Goal: Task Accomplishment & Management: Complete application form

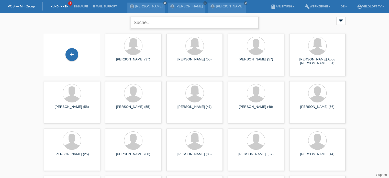
click at [152, 16] on div "close" at bounding box center [195, 22] width 128 height 18
type input "Destani Emir"
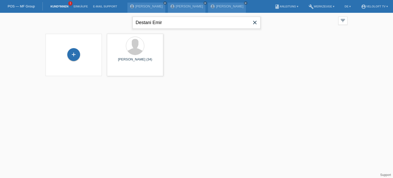
drag, startPoint x: 182, startPoint y: 22, endPoint x: 135, endPoint y: 23, distance: 47.6
click at [135, 23] on input "Destani Emir" at bounding box center [197, 23] width 128 height 12
click at [77, 56] on div "+" at bounding box center [73, 54] width 13 height 13
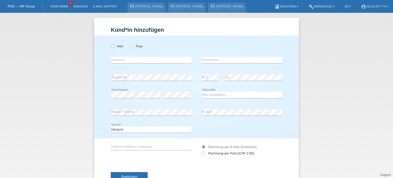
click at [110, 43] on icon at bounding box center [110, 43] width 0 height 0
click at [112, 47] on input "Herr" at bounding box center [112, 45] width 3 height 3
radio input "true"
click at [114, 58] on input "text" at bounding box center [151, 60] width 81 height 6
paste input "Destani Emir"
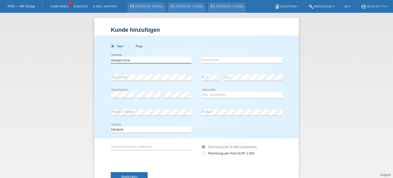
click at [125, 60] on input "Destani Emir" at bounding box center [151, 60] width 81 height 6
click at [116, 61] on input "Destani Emir" at bounding box center [151, 60] width 81 height 6
type input "Emir"
click at [216, 59] on input "text" at bounding box center [242, 60] width 81 height 6
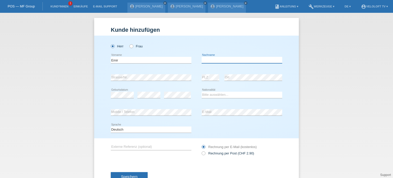
paste input "Destani"
type input "Destani"
click at [235, 108] on div "error E-Mail" at bounding box center [242, 112] width 81 height 17
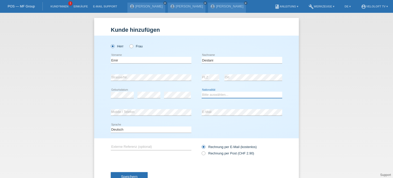
click at [216, 97] on select "Bitte auswählen... Schweiz Deutschland Liechtenstein Österreich ------------ Af…" at bounding box center [242, 95] width 81 height 6
select select "XK"
click at [202, 92] on select "Bitte auswählen... Schweiz Deutschland Liechtenstein Österreich ------------ Af…" at bounding box center [242, 95] width 81 height 6
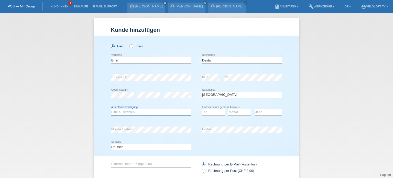
click at [122, 114] on select "Bitte auswählen... C B B - Flüchtlingsstatus Andere" at bounding box center [151, 112] width 81 height 6
select select "C"
click at [111, 109] on select "Bitte auswählen... C B B - Flüchtlingsstatus Andere" at bounding box center [151, 112] width 81 height 6
click at [265, 114] on select "Jahr 2025 2024 2023 2022 2021 2020 2019 2018 2017 2016 2015 2014 2013 2012 2011…" at bounding box center [268, 112] width 27 height 6
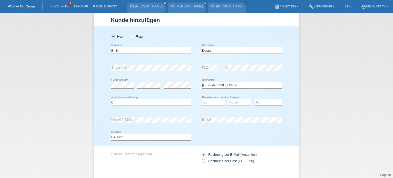
scroll to position [26, 0]
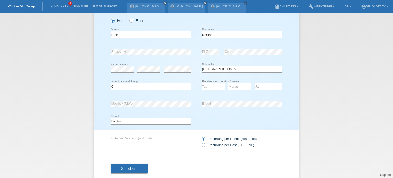
click at [269, 88] on select "Jahr 2025 2024 2023 2022 2021 2020 2019 2018 2017 2016 2015 2014 2013 2012 2011…" at bounding box center [268, 86] width 27 height 6
select select "2000"
click at [255, 83] on select "Jahr 2025 2024 2023 2022 2021 2020 2019 2018 2017 2016 2015 2014 2013 2012 2011…" at bounding box center [268, 86] width 27 height 6
click at [237, 86] on select "Monat 01 02 03 04 05 06 07 08 09 10 11" at bounding box center [239, 86] width 23 height 6
select select "08"
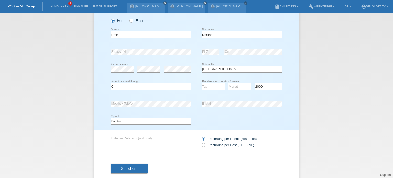
click at [228, 83] on select "Monat 01 02 03 04 05 06 07 08 09 10 11" at bounding box center [239, 86] width 23 height 6
click at [206, 88] on select "Tag 01 02 03 04 05 06 07 08 09 10 11" at bounding box center [213, 86] width 23 height 6
select select "01"
click at [202, 83] on select "Tag 01 02 03 04 05 06 07 08 09 10 11" at bounding box center [213, 86] width 23 height 6
click at [125, 169] on span "Speichern" at bounding box center [129, 168] width 16 height 4
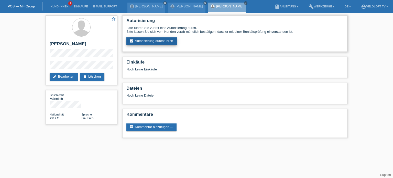
click at [163, 41] on link "assignment_turned_in Autorisierung durchführen" at bounding box center [151, 41] width 50 height 8
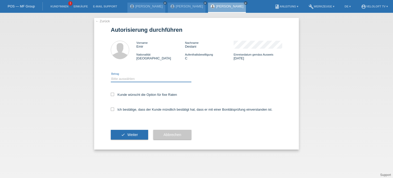
click at [125, 80] on select "Bitte auswählen CHF 1.00 - CHF 499.00 CHF 500.00 - CHF 1'999.00 CHF 2'000.00 - …" at bounding box center [151, 79] width 81 height 6
select select "3"
click at [111, 76] on select "Bitte auswählen CHF 1.00 - CHF 499.00 CHF 500.00 - CHF 1'999.00 CHF 2'000.00 - …" at bounding box center [151, 79] width 81 height 6
click at [112, 95] on icon at bounding box center [112, 94] width 3 height 3
click at [112, 95] on input "Kunde wünscht die Option für fixe Raten" at bounding box center [112, 94] width 3 height 3
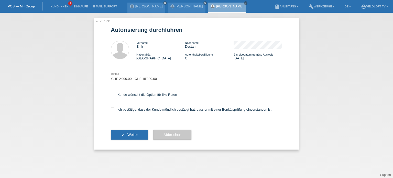
checkbox input "true"
click at [113, 109] on icon at bounding box center [112, 108] width 3 height 3
click at [113, 109] on input "Ich bestätige, dass der Kunde mündlich bestätigt hat, dass er mit einer Bonität…" at bounding box center [112, 108] width 3 height 3
checkbox input "true"
click at [132, 134] on span "Weiter" at bounding box center [132, 135] width 10 height 4
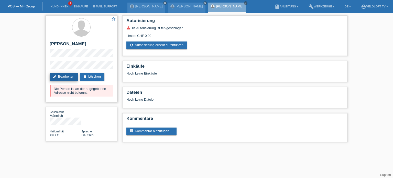
click at [62, 76] on link "edit Bearbeiten" at bounding box center [64, 77] width 28 height 8
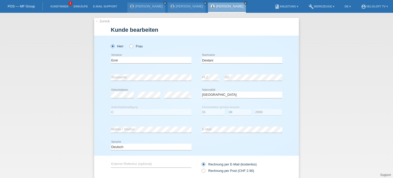
select select "XK"
select select "C"
select select "01"
select select "08"
select select "2000"
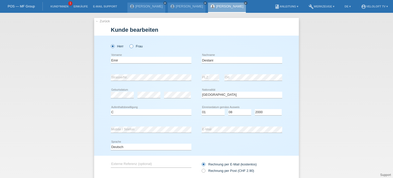
click at [129, 43] on icon at bounding box center [129, 43] width 0 height 0
click at [129, 46] on input "Frau" at bounding box center [130, 45] width 3 height 3
radio input "true"
click at [110, 43] on icon at bounding box center [110, 43] width 0 height 0
click at [111, 46] on input "Herr" at bounding box center [112, 45] width 3 height 3
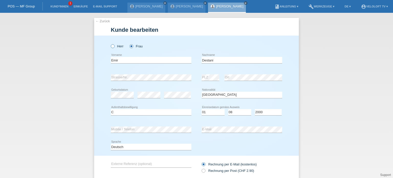
radio input "true"
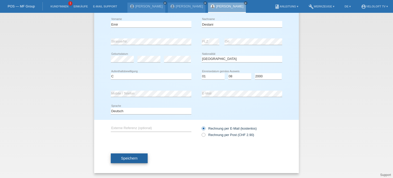
click at [131, 159] on span "Speichern" at bounding box center [129, 158] width 16 height 4
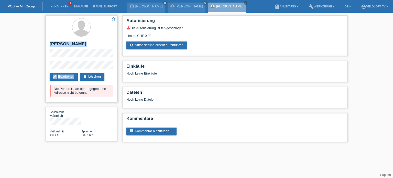
drag, startPoint x: 49, startPoint y: 40, endPoint x: 96, endPoint y: 72, distance: 57.1
click at [96, 72] on div "star_border [PERSON_NAME] edit Bearbeiten delete Löschen Die Person ist an der …" at bounding box center [82, 58] width 72 height 86
copy div "[PERSON_NAME] edit Bearbeiten"
click at [31, 77] on div "star_border [PERSON_NAME] edit Bearbeiten delete Löschen Die Person ist an der …" at bounding box center [196, 80] width 393 height 134
click at [50, 43] on div "star_border [PERSON_NAME] edit Bearbeiten delete Löschen Die Person ist an der …" at bounding box center [82, 58] width 72 height 86
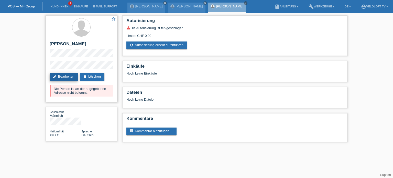
click at [60, 77] on link "edit Bearbeiten" at bounding box center [64, 77] width 28 height 8
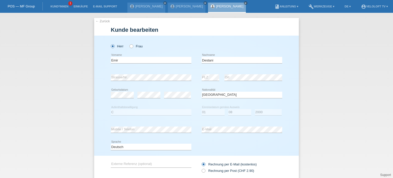
select select "XK"
select select "C"
select select "01"
select select "08"
select select "2000"
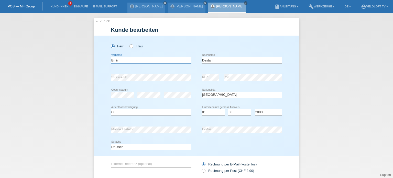
click at [113, 60] on input "Emir" at bounding box center [151, 60] width 81 height 6
type input "Belkisa"
click at [129, 43] on icon at bounding box center [129, 43] width 0 height 0
click at [130, 45] on input "Frau" at bounding box center [130, 45] width 3 height 3
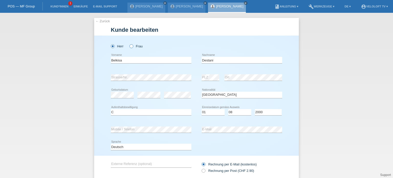
radio input "true"
click at [122, 112] on select "Bitte auswählen... C B B - Flüchtlingsstatus Andere" at bounding box center [151, 112] width 81 height 6
select select "B"
click at [111, 109] on select "Bitte auswählen... C B B - Flüchtlingsstatus Andere" at bounding box center [151, 112] width 81 height 6
click at [264, 113] on select "Jahr 2025 2024 2023 2022 2021 2020 2019 2018 2017 2016 2015 2014 2013 2012 2011…" at bounding box center [268, 112] width 27 height 6
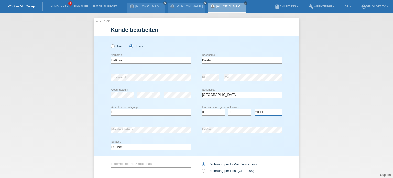
select select "2010"
click at [255, 109] on select "Jahr 2025 2024 2023 2022 2021 2020 2019 2018 2017 2016 2015 2014 2013 2012 2011…" at bounding box center [268, 112] width 27 height 6
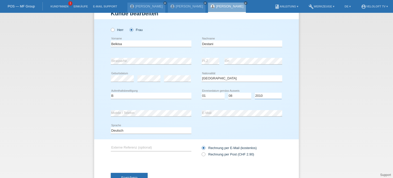
scroll to position [36, 0]
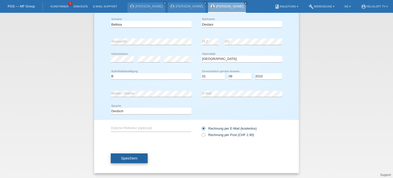
click at [125, 160] on button "Speichern" at bounding box center [129, 158] width 37 height 10
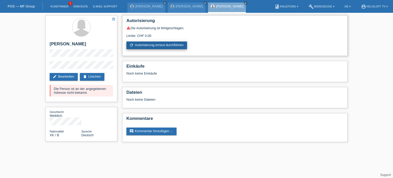
click at [166, 46] on link "refresh Autorisierung erneut durchführen" at bounding box center [156, 45] width 61 height 8
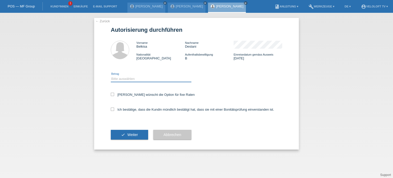
click at [124, 80] on select "Bitte auswählen CHF 1.00 - CHF 499.00 CHF 500.00 - CHF 1'999.00 CHF 2'000.00 - …" at bounding box center [151, 79] width 81 height 6
click at [129, 107] on div "Ich bestätige, dass die Kundin mündlich bestätigt hat, dass sie mit einer Bonit…" at bounding box center [196, 110] width 171 height 17
click at [123, 78] on select "Bitte auswählen CHF 1.00 - CHF 499.00 CHF 500.00 - CHF 1'999.00 CHF 2'000.00 - …" at bounding box center [151, 79] width 81 height 6
select select "3"
click at [111, 76] on select "Bitte auswählen CHF 1.00 - CHF 499.00 CHF 500.00 - CHF 1'999.00 CHF 2'000.00 - …" at bounding box center [151, 79] width 81 height 6
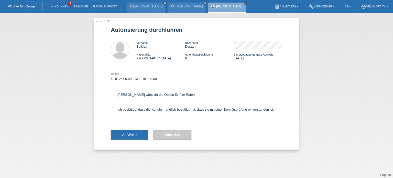
click at [112, 95] on icon at bounding box center [112, 94] width 3 height 3
click at [112, 95] on input "Kundin wünscht die Option für fixe Raten" at bounding box center [112, 94] width 3 height 3
checkbox input "true"
click at [112, 109] on icon at bounding box center [112, 108] width 3 height 3
click at [112, 109] on input "Ich bestätige, dass die Kundin mündlich bestätigt hat, dass sie mit einer Bonit…" at bounding box center [112, 108] width 3 height 3
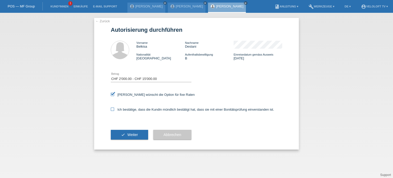
checkbox input "true"
click at [131, 135] on span "Weiter" at bounding box center [132, 135] width 10 height 4
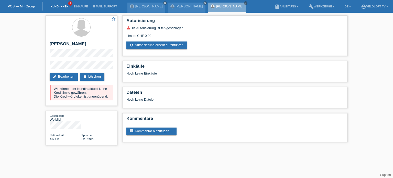
click at [60, 8] on link "Kund*innen" at bounding box center [59, 6] width 23 height 3
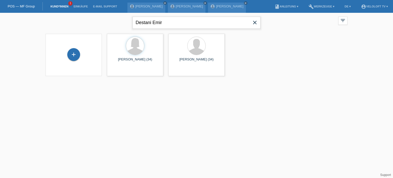
drag, startPoint x: 174, startPoint y: 22, endPoint x: 128, endPoint y: 22, distance: 45.5
click at [128, 22] on div "Destani Emir close filter_list view_module Alle Kund*innen anzeigen star Markie…" at bounding box center [196, 22] width 307 height 18
click at [117, 71] on span "Anzeigen" at bounding box center [122, 72] width 14 height 4
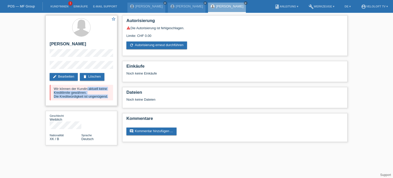
drag, startPoint x: 52, startPoint y: 87, endPoint x: 111, endPoint y: 96, distance: 59.3
click at [111, 96] on div "Wir können der Kundin aktuell keine Kreditlimite gewähren. Die Kreditwürdigkeit…" at bounding box center [81, 93] width 63 height 16
copy div "Wir können der Kundin aktuell keine Kreditlimite gewähren. Die Kreditwürdigkeit…"
click at [63, 8] on link "Kund*innen" at bounding box center [59, 6] width 23 height 3
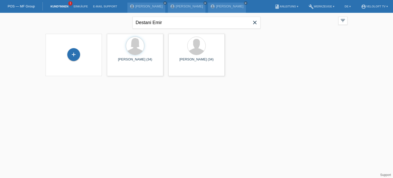
click at [254, 21] on icon "close" at bounding box center [255, 22] width 6 height 6
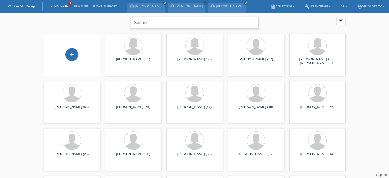
click at [145, 21] on input "text" at bounding box center [195, 23] width 128 height 12
paste input "[PERSON_NAME]"
type input "[PERSON_NAME]"
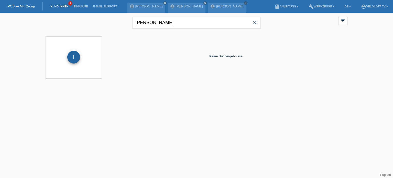
click at [76, 56] on div "+" at bounding box center [73, 57] width 13 height 13
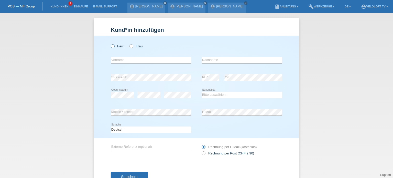
click at [110, 43] on icon at bounding box center [110, 43] width 0 height 0
click at [112, 47] on input "Herr" at bounding box center [112, 45] width 3 height 3
radio input "true"
click at [120, 60] on input "text" at bounding box center [151, 60] width 81 height 6
paste input "[PERSON_NAME]"
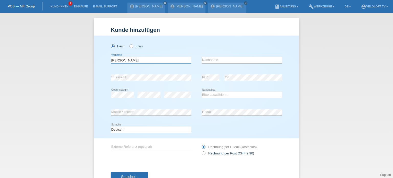
click at [123, 59] on input "[PERSON_NAME]" at bounding box center [151, 60] width 81 height 6
type input "[PERSON_NAME]"
click at [211, 58] on input "text" at bounding box center [242, 60] width 81 height 6
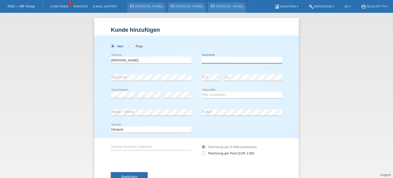
paste input "Hänggi"
type input "Hänggi"
click at [211, 93] on select "Bitte auswählen... Schweiz Deutschland Liechtenstein Österreich ------------ Af…" at bounding box center [242, 95] width 81 height 6
select select "CH"
click at [202, 92] on select "Bitte auswählen... Schweiz Deutschland Liechtenstein Österreich ------------ Af…" at bounding box center [242, 95] width 81 height 6
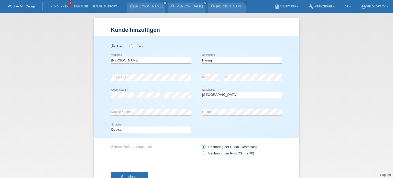
click at [51, 80] on div "Kund*in hinzufügen Kunde hinzufügen Kundin hinzufügen Herr Frau Kevin error Vor…" at bounding box center [196, 95] width 393 height 165
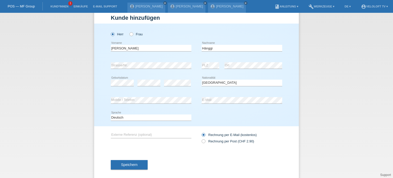
scroll to position [18, 0]
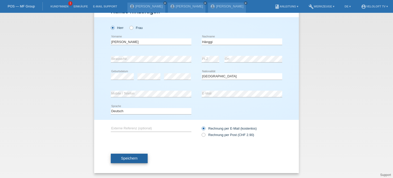
click at [131, 156] on span "Speichern" at bounding box center [129, 158] width 16 height 4
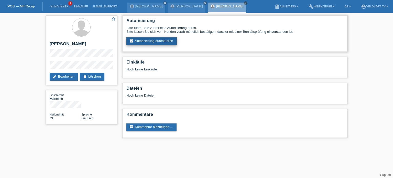
click at [141, 40] on link "assignment_turned_in Autorisierung durchführen" at bounding box center [151, 41] width 50 height 8
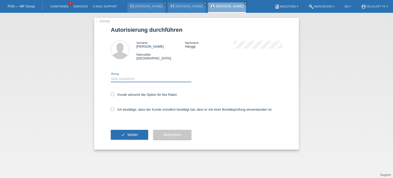
click at [127, 78] on select "Bitte auswählen CHF 1.00 - CHF 499.00 CHF 500.00 - CHF 1'999.00 CHF 2'000.00 - …" at bounding box center [151, 79] width 81 height 6
select select "3"
click at [111, 76] on select "Bitte auswählen CHF 1.00 - CHF 499.00 CHF 500.00 - CHF 1'999.00 CHF 2'000.00 - …" at bounding box center [151, 79] width 81 height 6
click at [114, 93] on icon at bounding box center [112, 94] width 3 height 3
click at [114, 93] on input "Kunde wünscht die Option für fixe Raten" at bounding box center [112, 94] width 3 height 3
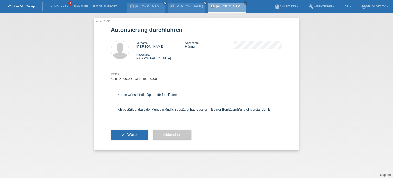
checkbox input "true"
click at [114, 109] on icon at bounding box center [112, 108] width 3 height 3
click at [114, 109] on input "Ich bestätige, dass der Kunde mündlich bestätigt hat, dass er mit einer Bonität…" at bounding box center [112, 108] width 3 height 3
checkbox input "true"
click at [138, 135] on button "check Weiter" at bounding box center [129, 135] width 37 height 10
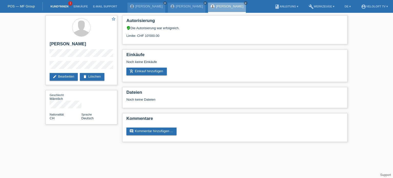
click at [57, 8] on link "Kund*innen" at bounding box center [59, 6] width 23 height 3
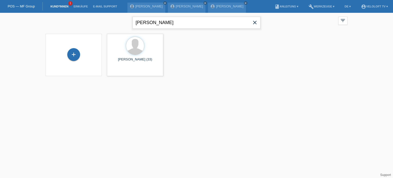
click at [182, 25] on input "[PERSON_NAME]" at bounding box center [197, 23] width 128 height 12
click at [124, 71] on span "Anzeigen" at bounding box center [122, 72] width 14 height 4
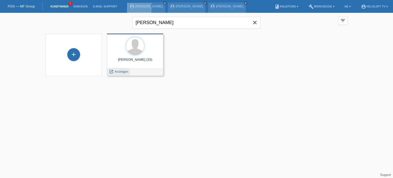
click at [124, 71] on div "[PERSON_NAME] (33) launch Anzeigen" at bounding box center [135, 55] width 56 height 42
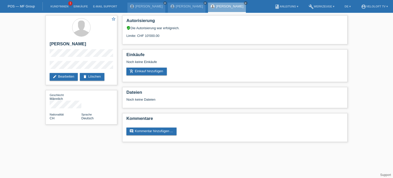
click at [374, 54] on div "star_border Kevin Hänggi edit Bearbeiten delete Löschen Geschlecht Männlich Nat…" at bounding box center [196, 80] width 393 height 134
drag, startPoint x: 50, startPoint y: 44, endPoint x: 82, endPoint y: 43, distance: 31.5
click at [82, 43] on h2 "[PERSON_NAME]" at bounding box center [81, 45] width 63 height 8
copy h2 "[PERSON_NAME]"
click at [95, 47] on h2 "[PERSON_NAME]" at bounding box center [81, 45] width 63 height 8
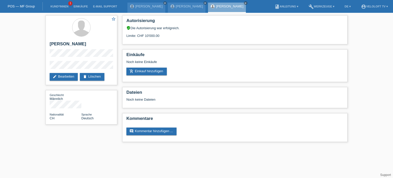
click at [60, 8] on li "Kund*innen 1" at bounding box center [59, 6] width 23 height 13
click at [73, 147] on html "POS — MF Group Kund*innen 1 Einkäufe E-Mail Support Sara Abdolahpuri close close" at bounding box center [196, 73] width 393 height 147
click at [45, 68] on div "star_border Kevin Hänggi edit Bearbeiten delete Löschen Geschlecht Männlich Nat…" at bounding box center [81, 71] width 77 height 117
click at [90, 140] on div "star_border Kevin Hänggi edit Bearbeiten delete Löschen Geschlecht Männlich Nat…" at bounding box center [196, 80] width 307 height 134
click at [54, 6] on link "Kund*innen" at bounding box center [59, 6] width 23 height 3
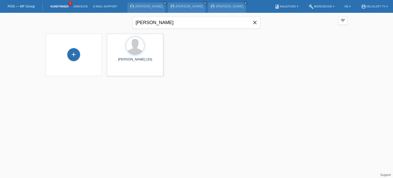
click at [256, 22] on icon "close" at bounding box center [255, 22] width 6 height 6
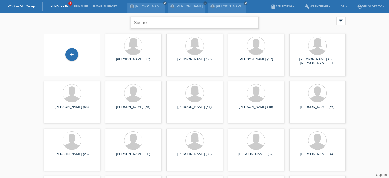
click at [141, 23] on input "text" at bounding box center [195, 23] width 128 height 12
paste input "Sandra Fux"
click at [148, 21] on input "Sandra Fux" at bounding box center [195, 23] width 128 height 12
click at [150, 19] on input "Sandra Fux" at bounding box center [195, 23] width 128 height 12
drag, startPoint x: 173, startPoint y: 21, endPoint x: 134, endPoint y: 26, distance: 39.2
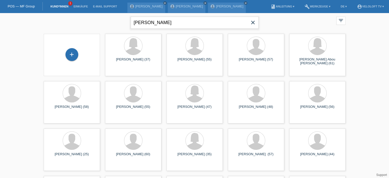
click at [134, 26] on input "[PERSON_NAME]" at bounding box center [195, 23] width 128 height 12
type input "Sandra Fux"
click at [76, 24] on div "Sandra Fux close filter_list view_module Alle Kund*innen anzeigen star Markiert…" at bounding box center [194, 22] width 307 height 18
click at [74, 53] on div "+" at bounding box center [71, 54] width 13 height 13
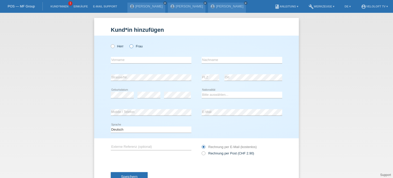
click at [133, 46] on label "Frau" at bounding box center [135, 46] width 13 height 4
click at [133, 46] on input "Frau" at bounding box center [130, 45] width 3 height 3
radio input "true"
click at [117, 60] on input "text" at bounding box center [151, 60] width 81 height 6
paste input "[PERSON_NAME]"
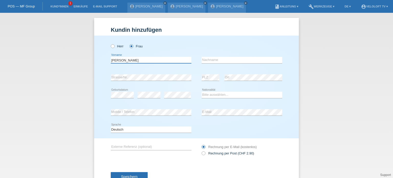
click at [123, 58] on input "[PERSON_NAME]" at bounding box center [151, 60] width 81 height 6
type input "Sandra"
click at [212, 60] on input "text" at bounding box center [242, 60] width 81 height 6
paste input "Fux"
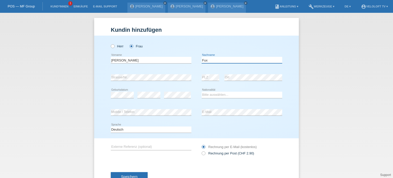
type input "Fux"
click at [55, 60] on div "Kund*in hinzufügen Kunde hinzufügen Kundin hinzufügen Herr Frau Sandra error Vo…" at bounding box center [196, 95] width 393 height 165
click at [356, 57] on div "Kund*in hinzufügen Kunde hinzufügen Kundin hinzufügen Herr Frau Sandra error Vo…" at bounding box center [196, 95] width 393 height 165
click at [21, 87] on div "Kund*in hinzufügen Kunde hinzufügen Kundin hinzufügen Herr Frau Sandra error Vo…" at bounding box center [196, 95] width 393 height 165
click at [13, 83] on div "Kund*in hinzufügen Kunde hinzufügen Kundin hinzufügen Herr Frau Sandra error Vo…" at bounding box center [196, 95] width 393 height 165
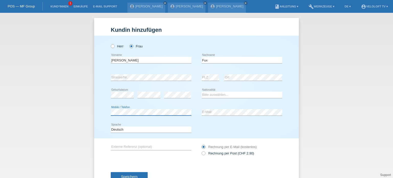
click at [118, 115] on div "error Mobile / Telefon" at bounding box center [151, 112] width 81 height 7
click at [144, 98] on icon at bounding box center [148, 98] width 23 height 0
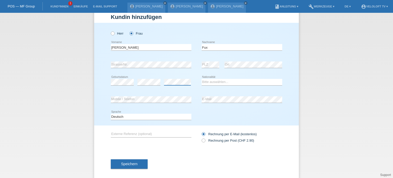
scroll to position [18, 0]
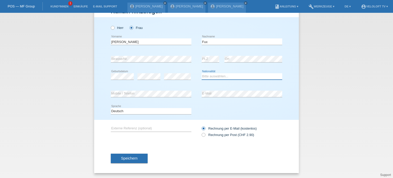
click at [220, 77] on select "Bitte auswählen... Schweiz Deutschland Liechtenstein Österreich ------------ Af…" at bounding box center [242, 76] width 81 height 6
select select "CH"
click at [202, 73] on select "Bitte auswählen... Schweiz Deutschland Liechtenstein Österreich ------------ Af…" at bounding box center [242, 76] width 81 height 6
click at [129, 157] on span "Speichern" at bounding box center [129, 158] width 16 height 4
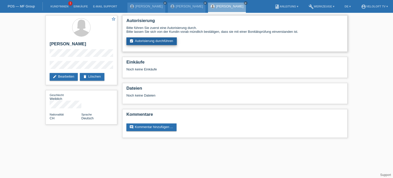
click at [159, 40] on link "assignment_turned_in Autorisierung durchführen" at bounding box center [151, 41] width 50 height 8
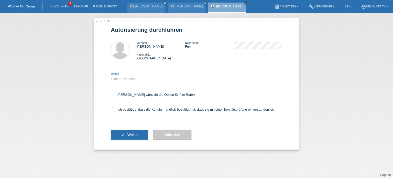
click at [127, 80] on select "Bitte auswählen CHF 1.00 - CHF 499.00 CHF 500.00 - CHF 1'999.00 CHF 2'000.00 - …" at bounding box center [151, 79] width 81 height 6
select select "3"
click at [111, 76] on select "Bitte auswählen CHF 1.00 - CHF 499.00 CHF 500.00 - CHF 1'999.00 CHF 2'000.00 - …" at bounding box center [151, 79] width 81 height 6
click at [113, 95] on icon at bounding box center [112, 94] width 3 height 3
click at [113, 95] on input "[PERSON_NAME] wünscht die Option für fixe Raten" at bounding box center [112, 94] width 3 height 3
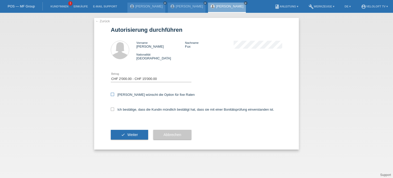
checkbox input "true"
click at [112, 110] on icon at bounding box center [112, 108] width 3 height 3
click at [112, 110] on input "Ich bestätige, dass die Kundin mündlich bestätigt hat, dass sie mit einer Bonit…" at bounding box center [112, 108] width 3 height 3
checkbox input "true"
click at [137, 136] on span "Weiter" at bounding box center [132, 135] width 10 height 4
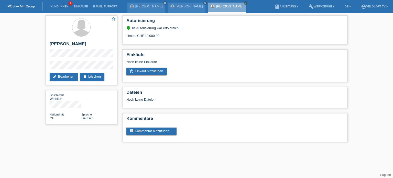
click at [85, 137] on div "star_border [PERSON_NAME] edit Bearbeiten delete Löschen Geschlecht Weiblich Na…" at bounding box center [196, 80] width 307 height 134
click at [65, 9] on li "Kund*innen 1" at bounding box center [59, 6] width 23 height 13
click at [61, 7] on link "Kund*innen" at bounding box center [59, 6] width 23 height 3
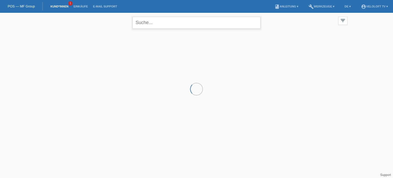
click at [154, 21] on input "text" at bounding box center [197, 23] width 128 height 12
paste input "[PERSON_NAME]"
type input "[PERSON_NAME]"
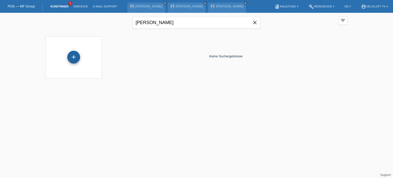
click at [74, 56] on div "+" at bounding box center [73, 57] width 13 height 13
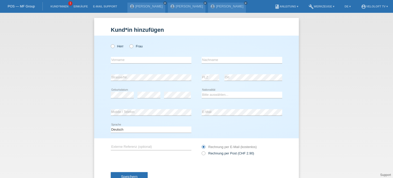
click at [335, 71] on div "Kund*in hinzufügen Kunde hinzufügen Kundin hinzufügen Herr Frau error Vorname e…" at bounding box center [196, 95] width 393 height 165
click at [110, 43] on icon at bounding box center [110, 43] width 0 height 0
click at [112, 47] on input "Herr" at bounding box center [112, 45] width 3 height 3
radio input "true"
click at [123, 61] on input "text" at bounding box center [151, 60] width 81 height 6
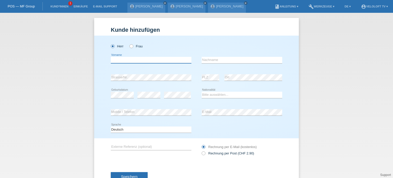
paste input "[PERSON_NAME]"
click at [124, 61] on input "[PERSON_NAME]" at bounding box center [151, 60] width 81 height 6
type input "[PERSON_NAME]"
click at [206, 59] on input "text" at bounding box center [242, 60] width 81 height 6
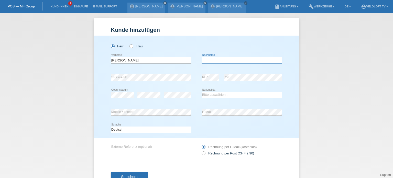
paste input "Wicinski"
type input "Wicinski"
click at [211, 95] on select "Bitte auswählen... Schweiz Deutschland Liechtenstein Österreich ------------ Af…" at bounding box center [242, 95] width 81 height 6
select select "CH"
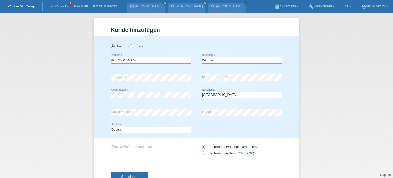
click at [202, 92] on select "Bitte auswählen... Schweiz Deutschland Liechtenstein Österreich ------------ Af…" at bounding box center [242, 95] width 81 height 6
click at [125, 174] on span "Speichern" at bounding box center [129, 176] width 16 height 4
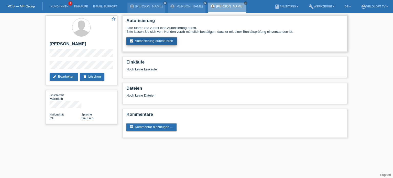
click at [159, 42] on link "assignment_turned_in Autorisierung durchführen" at bounding box center [151, 41] width 50 height 8
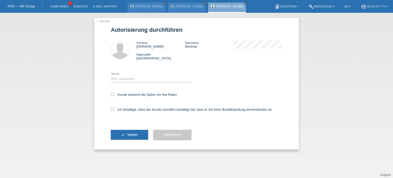
click at [120, 83] on div "Bitte auswählen CHF 1.00 - CHF 499.00 CHF 500.00 - CHF 1'999.00 CHF 2'000.00 - …" at bounding box center [151, 78] width 81 height 17
click at [120, 80] on select "Bitte auswählen CHF 1.00 - CHF 499.00 CHF 500.00 - CHF 1'999.00 CHF 2'000.00 - …" at bounding box center [151, 79] width 81 height 6
select select "3"
click at [111, 76] on select "Bitte auswählen CHF 1.00 - CHF 499.00 CHF 500.00 - CHF 1'999.00 CHF 2'000.00 - …" at bounding box center [151, 79] width 81 height 6
click at [114, 94] on icon at bounding box center [112, 94] width 3 height 3
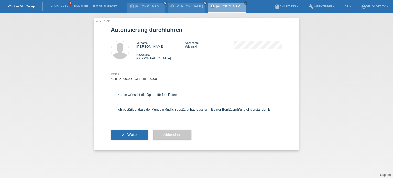
click at [114, 94] on input "Kunde wünscht die Option für fixe Raten" at bounding box center [112, 94] width 3 height 3
checkbox input "true"
click at [113, 109] on icon at bounding box center [112, 108] width 3 height 3
click at [113, 109] on input "Ich bestätige, dass der Kunde mündlich bestätigt hat, dass er mit einer Bonität…" at bounding box center [112, 108] width 3 height 3
checkbox input "true"
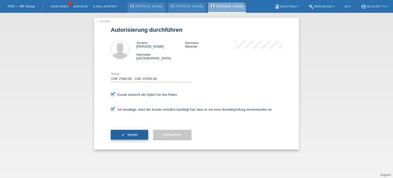
click at [129, 133] on span "Weiter" at bounding box center [132, 135] width 10 height 4
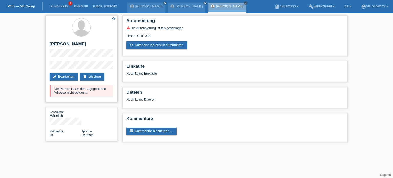
drag, startPoint x: 53, startPoint y: 90, endPoint x: 97, endPoint y: 93, distance: 44.4
click at [97, 93] on div "Die Person ist an der angegebenen Adresse nicht bekannt." at bounding box center [81, 91] width 63 height 12
copy div "Die Person ist an der angegebenen Adresse nicht bekannt."
click at [58, 8] on li "Kund*innen 1" at bounding box center [59, 6] width 23 height 13
click at [58, 9] on li "Kund*innen 1" at bounding box center [59, 6] width 23 height 13
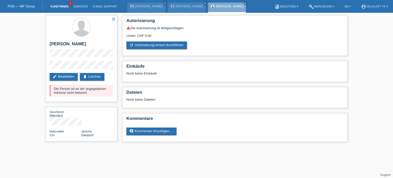
click at [58, 7] on link "Kund*innen" at bounding box center [59, 6] width 23 height 3
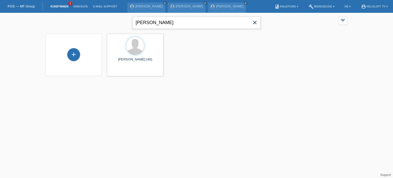
drag, startPoint x: 180, startPoint y: 20, endPoint x: 99, endPoint y: 21, distance: 81.4
click at [99, 21] on div "[PERSON_NAME] close filter_list view_module Alle Kund*innen anzeigen star Marki…" at bounding box center [196, 22] width 307 height 18
paste input "[PERSON_NAME]"
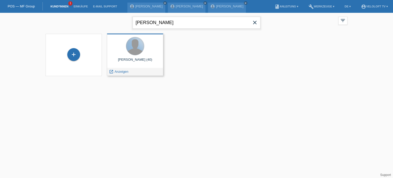
type input "[PERSON_NAME]"
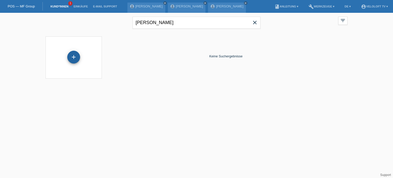
click at [76, 58] on div "+" at bounding box center [73, 57] width 13 height 13
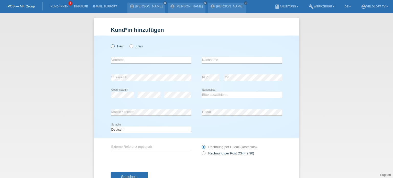
click at [110, 43] on icon at bounding box center [110, 43] width 0 height 0
click at [112, 45] on input "Herr" at bounding box center [112, 45] width 3 height 3
radio input "true"
click at [118, 60] on input "text" at bounding box center [151, 60] width 81 height 6
paste input "Thomas Bauer"
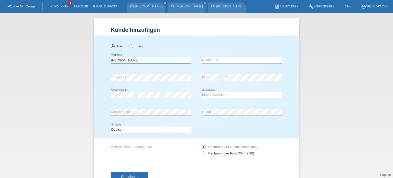
click at [126, 59] on input "Thomas Bauer" at bounding box center [151, 60] width 81 height 6
type input "[PERSON_NAME]"
click at [213, 58] on input "text" at bounding box center [242, 60] width 81 height 6
paste input "Bauer"
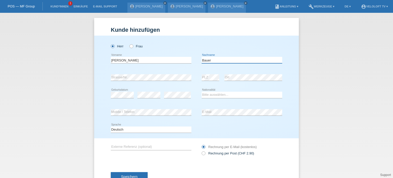
type input "Bauer"
click at [216, 95] on select "Bitte auswählen... Schweiz Deutschland Liechtenstein Österreich ------------ Af…" at bounding box center [242, 95] width 81 height 6
select select "CH"
click at [202, 92] on select "Bitte auswählen... Schweiz Deutschland Liechtenstein Österreich ------------ Af…" at bounding box center [242, 95] width 81 height 6
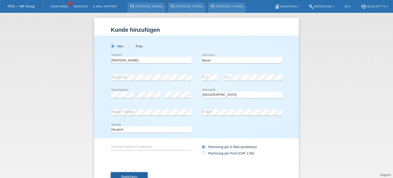
click at [124, 176] on span "Speichern" at bounding box center [129, 176] width 16 height 4
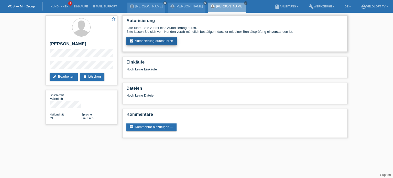
click at [161, 41] on link "assignment_turned_in Autorisierung durchführen" at bounding box center [151, 41] width 50 height 8
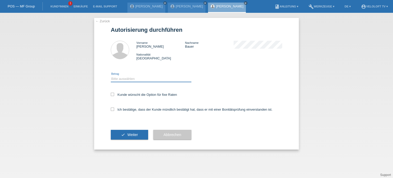
click at [123, 78] on select "Bitte auswählen CHF 1.00 - CHF 499.00 CHF 500.00 - CHF 1'999.00 CHF 2'000.00 - …" at bounding box center [151, 79] width 81 height 6
select select "3"
click at [111, 76] on select "Bitte auswählen CHF 1.00 - CHF 499.00 CHF 500.00 - CHF 1'999.00 CHF 2'000.00 - …" at bounding box center [151, 79] width 81 height 6
click at [112, 93] on icon at bounding box center [112, 94] width 3 height 3
click at [112, 93] on input "Kunde wünscht die Option für fixe Raten" at bounding box center [112, 94] width 3 height 3
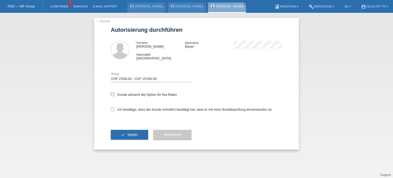
checkbox input "true"
click at [113, 109] on icon at bounding box center [112, 108] width 3 height 3
click at [113, 109] on input "Ich bestätige, dass der Kunde mündlich bestätigt hat, dass er mit einer Bonität…" at bounding box center [112, 108] width 3 height 3
checkbox input "true"
click at [132, 133] on span "Weiter" at bounding box center [132, 135] width 10 height 4
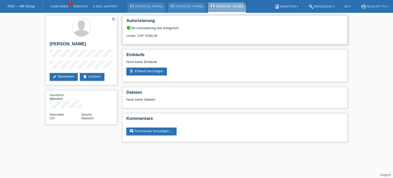
click at [152, 34] on div "Limite: CHF 3'000.00" at bounding box center [234, 34] width 217 height 8
click at [150, 35] on div "Limite: CHF 3'000.00" at bounding box center [234, 34] width 217 height 8
copy div "3'000.00"
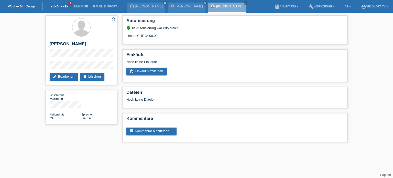
click at [63, 8] on link "Kund*innen" at bounding box center [59, 6] width 23 height 3
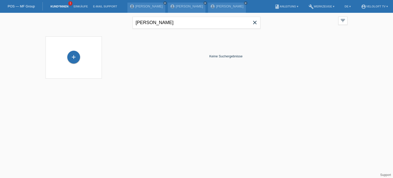
click at [251, 23] on span "close" at bounding box center [255, 23] width 10 height 8
paste input "[PERSON_NAME]"
click at [155, 22] on input "[PERSON_NAME]" at bounding box center [197, 23] width 128 height 12
drag, startPoint x: 188, startPoint y: 19, endPoint x: 125, endPoint y: 18, distance: 62.7
click at [125, 18] on div "[PERSON_NAME] close filter_list view_module Alle Kund*innen anzeigen star Marki…" at bounding box center [196, 22] width 307 height 18
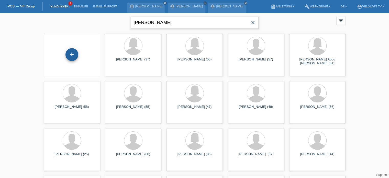
type input "[PERSON_NAME]"
click at [71, 56] on div "+" at bounding box center [71, 54] width 13 height 13
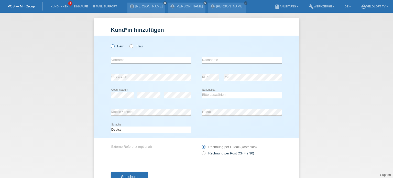
click at [110, 43] on icon at bounding box center [110, 43] width 0 height 0
click at [111, 48] on input "Herr" at bounding box center [112, 45] width 3 height 3
radio input "true"
click at [111, 58] on input "text" at bounding box center [151, 60] width 81 height 6
paste input "[PERSON_NAME]"
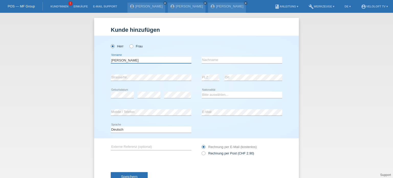
click at [129, 59] on input "[PERSON_NAME]" at bounding box center [151, 60] width 81 height 6
type input "Michel"
click at [212, 60] on input "text" at bounding box center [242, 60] width 81 height 6
paste input "Schneider"
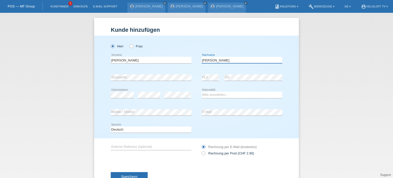
type input "Schneider"
click at [210, 95] on select "Bitte auswählen... Schweiz Deutschland Liechtenstein Österreich ------------ Af…" at bounding box center [242, 95] width 81 height 6
select select "CH"
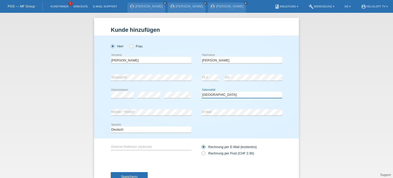
click at [202, 92] on select "Bitte auswählen... Schweiz Deutschland Liechtenstein Österreich ------------ Af…" at bounding box center [242, 95] width 81 height 6
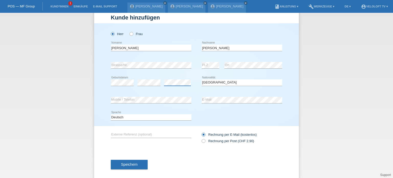
scroll to position [18, 0]
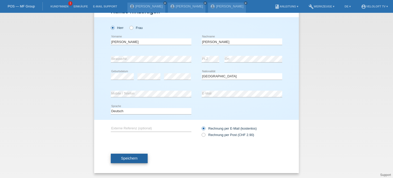
click at [128, 159] on span "Speichern" at bounding box center [129, 158] width 16 height 4
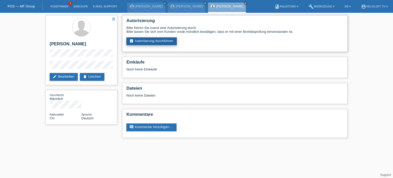
click at [160, 41] on link "assignment_turned_in Autorisierung durchführen" at bounding box center [151, 41] width 50 height 8
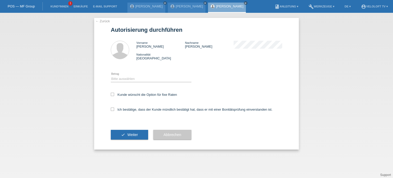
click at [119, 75] on div "Bitte auswählen CHF 1.00 - CHF 499.00 CHF 500.00 - CHF 1'999.00 CHF 2'000.00 - …" at bounding box center [151, 78] width 81 height 17
click at [123, 80] on select "Bitte auswählen CHF 1.00 - CHF 499.00 CHF 500.00 - CHF 1'999.00 CHF 2'000.00 - …" at bounding box center [151, 79] width 81 height 6
select select "3"
click at [111, 76] on select "Bitte auswählen CHF 1.00 - CHF 499.00 CHF 500.00 - CHF 1'999.00 CHF 2'000.00 - …" at bounding box center [151, 79] width 81 height 6
click at [113, 95] on icon at bounding box center [112, 94] width 3 height 3
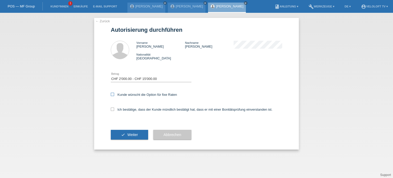
click at [113, 95] on input "Kunde wünscht die Option für fixe Raten" at bounding box center [112, 94] width 3 height 3
checkbox input "true"
click at [113, 109] on icon at bounding box center [112, 108] width 3 height 3
click at [113, 109] on input "Ich bestätige, dass der Kunde mündlich bestätigt hat, dass er mit einer Bonität…" at bounding box center [112, 108] width 3 height 3
checkbox input "true"
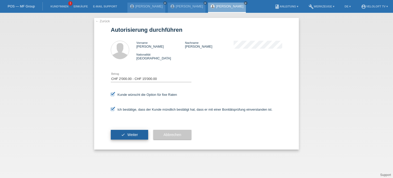
click at [133, 133] on span "Weiter" at bounding box center [132, 135] width 10 height 4
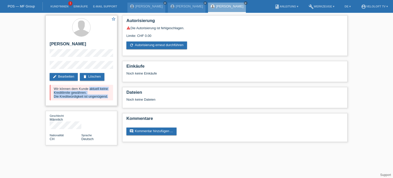
drag, startPoint x: 53, startPoint y: 88, endPoint x: 110, endPoint y: 98, distance: 57.7
click at [110, 98] on div "Wir können dem Kunde aktuell keine Kreditlimite gewähren. Die Kreditwürdigkeit …" at bounding box center [81, 93] width 63 height 16
copy div "Wir können dem Kunde aktuell keine Kreditlimite gewähren. Die Kreditwürdigkeit …"
click at [60, 7] on link "Kund*innen" at bounding box center [59, 6] width 23 height 3
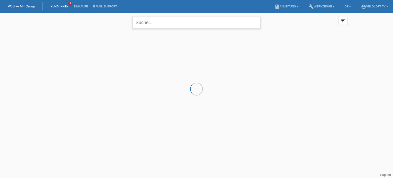
click at [188, 27] on input "text" at bounding box center [197, 23] width 128 height 12
paste input "[PERSON_NAME]"
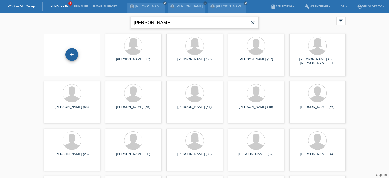
type input "[PERSON_NAME]"
click at [74, 57] on div "+" at bounding box center [71, 54] width 13 height 13
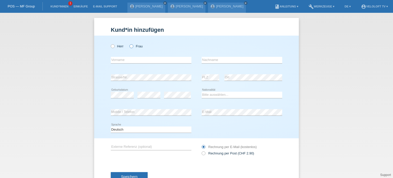
click at [129, 43] on icon at bounding box center [129, 43] width 0 height 0
click at [129, 47] on input "Frau" at bounding box center [130, 45] width 3 height 3
radio input "true"
click at [127, 57] on input "text" at bounding box center [151, 60] width 81 height 6
paste input "[PERSON_NAME]"
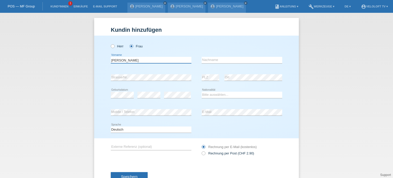
click at [123, 61] on input "[PERSON_NAME]" at bounding box center [151, 60] width 81 height 6
type input "Luzia"
click at [209, 60] on input "text" at bounding box center [242, 60] width 81 height 6
paste input "[PERSON_NAME]"
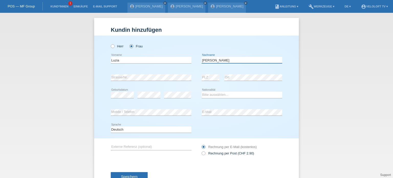
type input "[PERSON_NAME]"
click at [219, 94] on select "Bitte auswählen... Schweiz Deutschland Liechtenstein Österreich ------------ Af…" at bounding box center [242, 95] width 81 height 6
select select "CH"
click at [202, 92] on select "Bitte auswählen... Schweiz Deutschland Liechtenstein Österreich ------------ Af…" at bounding box center [242, 95] width 81 height 6
click at [201, 150] on icon at bounding box center [201, 150] width 0 height 0
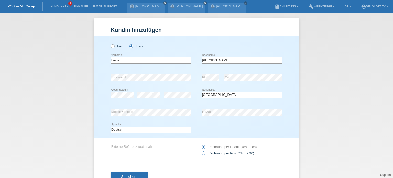
click at [203, 154] on input "Rechnung per Post (CHF 2.90)" at bounding box center [203, 154] width 3 height 6
radio input "true"
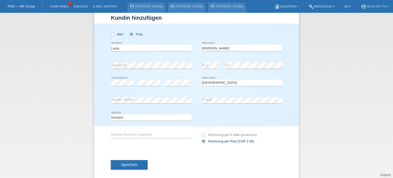
scroll to position [18, 0]
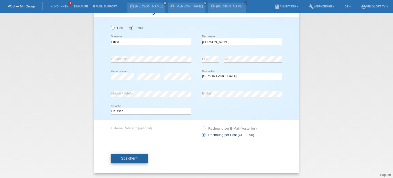
click at [126, 158] on span "Speichern" at bounding box center [129, 158] width 16 height 4
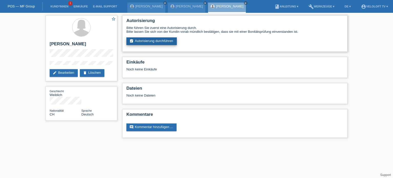
click at [155, 43] on link "assignment_turned_in Autorisierung durchführen" at bounding box center [151, 41] width 50 height 8
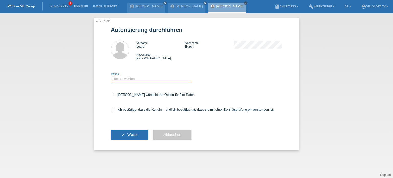
click at [128, 80] on select "Bitte auswählen CHF 1.00 - CHF 499.00 CHF 500.00 - CHF 1'999.00 CHF 2'000.00 - …" at bounding box center [151, 79] width 81 height 6
select select "3"
click at [111, 76] on select "Bitte auswählen CHF 1.00 - CHF 499.00 CHF 500.00 - CHF 1'999.00 CHF 2'000.00 - …" at bounding box center [151, 79] width 81 height 6
click at [113, 94] on icon at bounding box center [112, 94] width 3 height 3
click at [113, 94] on input "[PERSON_NAME] wünscht die Option für fixe Raten" at bounding box center [112, 94] width 3 height 3
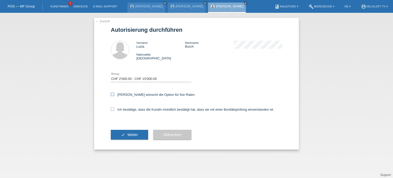
checkbox input "true"
click at [114, 109] on label "Ich bestätige, dass die Kundin mündlich bestätigt hat, dass sie mit einer Bonit…" at bounding box center [192, 109] width 163 height 4
click at [114, 109] on input "Ich bestätige, dass die Kundin mündlich bestätigt hat, dass sie mit einer Bonit…" at bounding box center [112, 108] width 3 height 3
checkbox input "true"
click at [131, 136] on span "Weiter" at bounding box center [132, 135] width 10 height 4
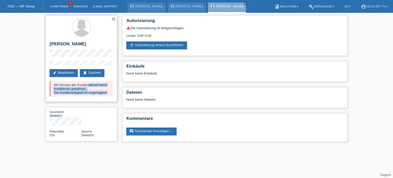
drag, startPoint x: 54, startPoint y: 84, endPoint x: 106, endPoint y: 95, distance: 53.8
click at [106, 95] on div "Wir können der Kundin aktuell keine Kreditlimite gewähren. Die Kreditwürdigkeit…" at bounding box center [81, 89] width 63 height 16
click at [64, 6] on link "Kund*innen" at bounding box center [59, 6] width 23 height 3
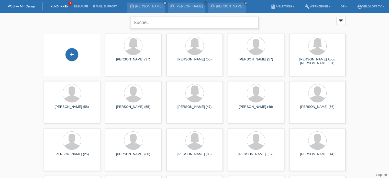
click at [172, 18] on input "text" at bounding box center [195, 23] width 128 height 12
paste input "Rene Hass"
type input "Rene Hass"
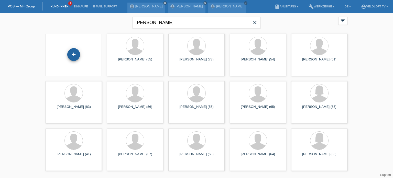
click at [74, 53] on div "+" at bounding box center [73, 54] width 13 height 13
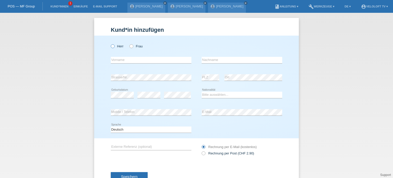
click at [110, 43] on icon at bounding box center [110, 43] width 0 height 0
click at [112, 45] on input "Herr" at bounding box center [112, 45] width 3 height 3
radio input "true"
click at [119, 57] on div "error Vorname" at bounding box center [151, 59] width 81 height 17
click at [117, 58] on input "text" at bounding box center [151, 60] width 81 height 6
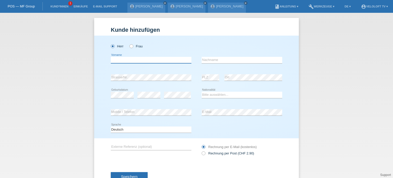
paste input "Rene Hass"
click at [119, 60] on input "Rene Hass" at bounding box center [151, 60] width 81 height 6
type input "Rene"
click at [202, 60] on input "text" at bounding box center [242, 60] width 81 height 6
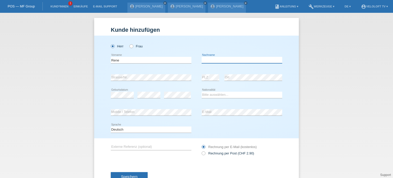
paste input "Hass"
type input "Hass"
click at [214, 96] on select "Bitte auswählen... Schweiz Deutschland Liechtenstein Österreich ------------ Af…" at bounding box center [242, 95] width 81 height 6
select select "CH"
click at [202, 92] on select "Bitte auswählen... Schweiz Deutschland Liechtenstein Österreich ------------ Af…" at bounding box center [242, 95] width 81 height 6
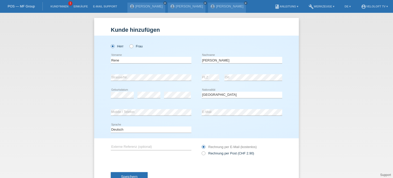
click at [117, 107] on div "error Mobile / Telefon" at bounding box center [151, 112] width 81 height 17
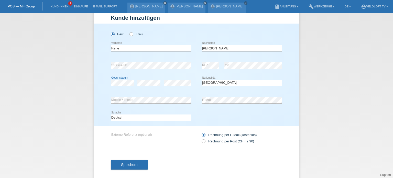
scroll to position [18, 0]
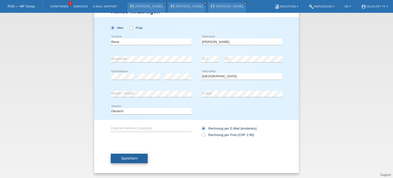
click at [129, 159] on span "Speichern" at bounding box center [129, 158] width 16 height 4
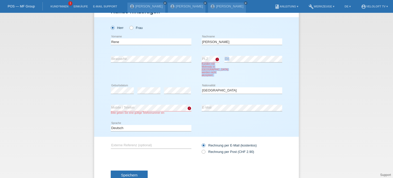
drag, startPoint x: 200, startPoint y: 64, endPoint x: 223, endPoint y: 77, distance: 26.9
click at [223, 77] on div "error PLZ Kunden mit Wohnsitz in Lichtenstein werden nicht akzeptiert. error Ort" at bounding box center [242, 65] width 81 height 31
copy div "Kunden mit Wohnsitz in Lichtenstein werden nicht akzeptiert. error Ort"
click at [350, 49] on div "Kund*in hinzufügen Kunde hinzufügen Kundin hinzufügen Herr Frau Rene error Vorn…" at bounding box center [196, 95] width 393 height 165
click at [346, 48] on div "Kund*in hinzufügen Kunde hinzufügen Kundin hinzufügen Herr Frau Rene error Vorn…" at bounding box center [196, 95] width 393 height 165
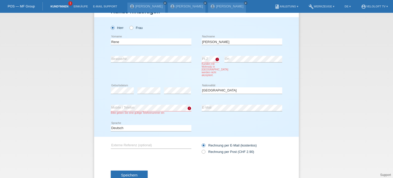
click at [59, 6] on link "Kund*innen" at bounding box center [59, 6] width 23 height 3
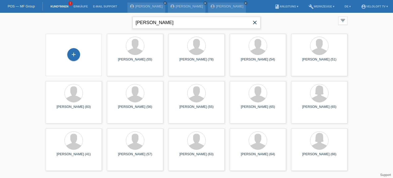
drag, startPoint x: 169, startPoint y: 19, endPoint x: 135, endPoint y: 20, distance: 33.8
click at [135, 20] on input "[PERSON_NAME]" at bounding box center [197, 23] width 128 height 12
type input "Sandra Fux"
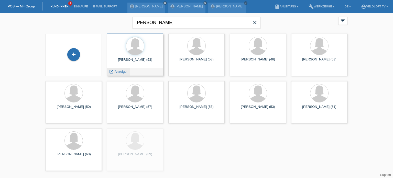
click at [121, 72] on span "Anzeigen" at bounding box center [122, 72] width 14 height 4
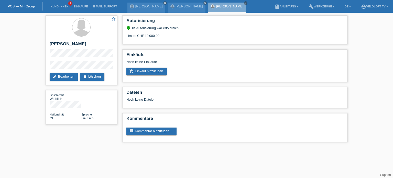
click at [40, 68] on div "star_border Sandra Fux edit Bearbeiten delete Löschen Geschlecht Weiblich Natio…" at bounding box center [196, 80] width 393 height 134
click at [59, 48] on h2 "[PERSON_NAME]" at bounding box center [81, 45] width 63 height 8
click at [58, 49] on div "star_border Sandra Fux edit Bearbeiten delete Löschen" at bounding box center [82, 50] width 72 height 70
click at [144, 70] on link "add_shopping_cart Einkauf hinzufügen" at bounding box center [146, 72] width 40 height 8
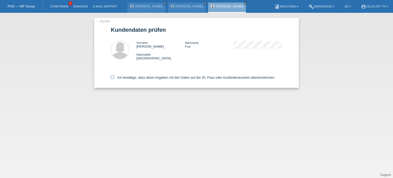
click at [114, 78] on icon at bounding box center [112, 76] width 3 height 3
click at [114, 78] on input "Ich bestätige, dass diese Angaben mit den Daten auf der ID, Pass oder Ausländer…" at bounding box center [112, 76] width 3 height 3
checkbox input "true"
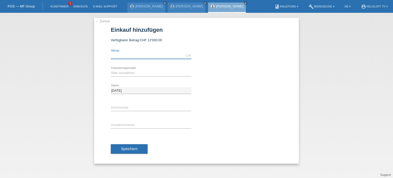
click at [122, 57] on input "text" at bounding box center [151, 55] width 81 height 6
type input "2990.00"
click at [125, 72] on select "Bitte auswählen Fixe Raten Kauf auf Rechnung mit Teilzahlungsoption" at bounding box center [151, 73] width 81 height 6
select select "77"
click at [111, 70] on select "Bitte auswählen Fixe Raten Kauf auf Rechnung mit Teilzahlungsoption" at bounding box center [151, 73] width 81 height 6
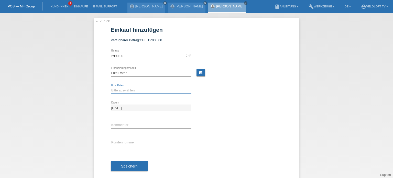
click at [119, 89] on select "Bitte auswählen 4 Raten 5 Raten 6 Raten 7 Raten 8 Raten 9 Raten 10 Raten 11 Rat…" at bounding box center [151, 90] width 81 height 6
select select "202"
click at [111, 87] on select "Bitte auswählen 4 Raten 5 Raten 6 Raten 7 Raten 8 Raten 9 Raten 10 Raten 11 Rat…" at bounding box center [151, 90] width 81 height 6
click at [113, 126] on input "text" at bounding box center [151, 125] width 81 height 6
type input "[DOMAIN_NAME]"
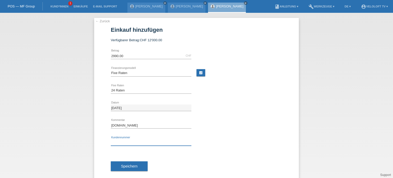
click at [128, 143] on input "text" at bounding box center [151, 142] width 81 height 6
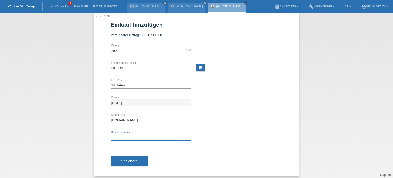
scroll to position [8, 0]
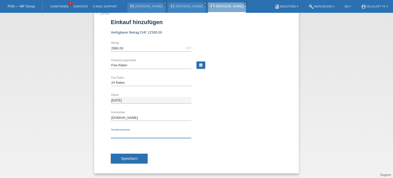
paste input "C164699"
type input "C164699"
click at [128, 158] on span "Speichern" at bounding box center [129, 158] width 16 height 4
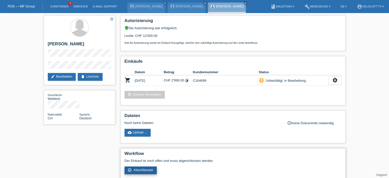
click at [146, 170] on span "Abschliessen" at bounding box center [144, 170] width 20 height 4
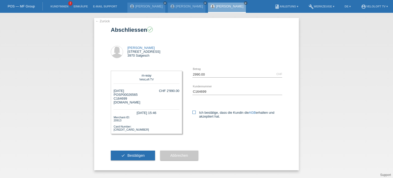
click at [195, 111] on icon at bounding box center [193, 112] width 3 height 3
click at [195, 111] on input "Ich bestätige, dass die Kundin die AGB erhalten und akzeptiert hat." at bounding box center [193, 112] width 3 height 3
checkbox input "true"
click at [134, 156] on span "Bestätigen" at bounding box center [135, 155] width 17 height 4
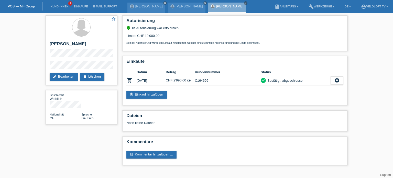
click at [67, 140] on div "star_border Sandra Fux edit Bearbeiten delete Löschen Geschlecht Weiblich Natio…" at bounding box center [196, 91] width 307 height 157
click at [59, 8] on link "Kund*innen" at bounding box center [59, 6] width 23 height 3
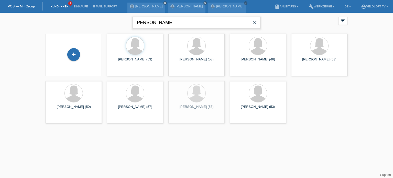
drag, startPoint x: 174, startPoint y: 21, endPoint x: 133, endPoint y: 23, distance: 41.2
click at [133, 23] on input "[PERSON_NAME]" at bounding box center [197, 23] width 128 height 12
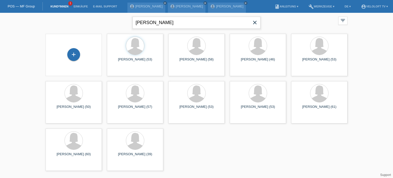
paste input "[PERSON_NAME]"
type input "[PERSON_NAME]"
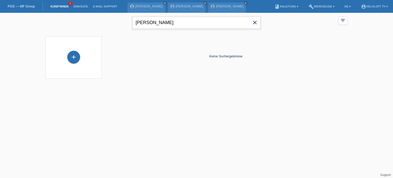
click at [170, 23] on input "[PERSON_NAME]" at bounding box center [197, 23] width 128 height 12
click at [170, 21] on input "[PERSON_NAME]" at bounding box center [197, 23] width 128 height 12
click at [72, 59] on div "+" at bounding box center [73, 57] width 13 height 13
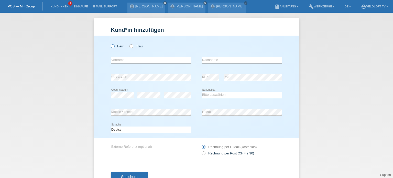
click at [110, 43] on icon at bounding box center [110, 43] width 0 height 0
click at [112, 47] on input "Herr" at bounding box center [112, 45] width 3 height 3
radio input "true"
click at [120, 58] on input "text" at bounding box center [151, 60] width 81 height 6
paste input "[PERSON_NAME]"
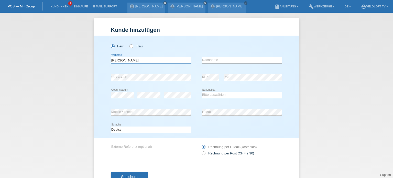
click at [129, 60] on input "Thomas Bauer" at bounding box center [151, 60] width 81 height 6
drag, startPoint x: 129, startPoint y: 60, endPoint x: 124, endPoint y: 59, distance: 5.5
click at [124, 59] on input "Thomas Bauer" at bounding box center [151, 60] width 81 height 6
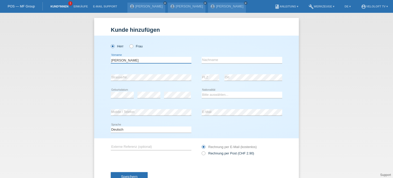
type input "Thomas Bauer"
click at [54, 5] on link "Kund*innen" at bounding box center [59, 6] width 23 height 3
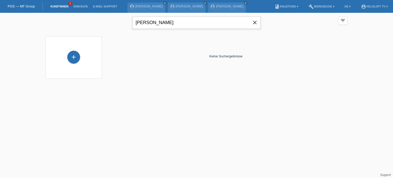
click at [153, 21] on input "Thomas Bauer" at bounding box center [197, 23] width 128 height 12
type input "[PERSON_NAME]"
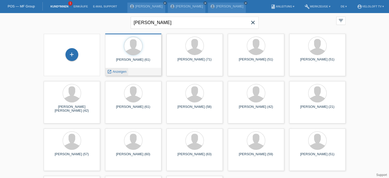
click at [118, 72] on span "Anzeigen" at bounding box center [120, 72] width 14 height 4
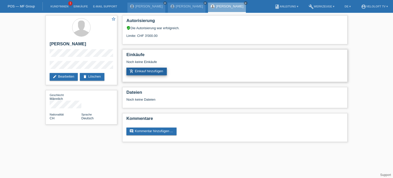
click at [155, 72] on link "add_shopping_cart Einkauf hinzufügen" at bounding box center [146, 72] width 40 height 8
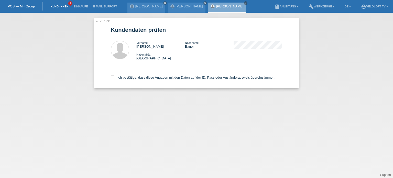
click at [60, 6] on link "Kund*innen" at bounding box center [59, 6] width 23 height 3
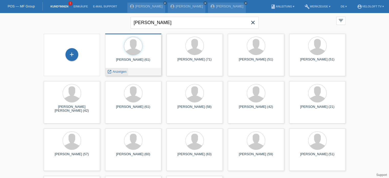
click at [122, 72] on span "Anzeigen" at bounding box center [120, 72] width 14 height 4
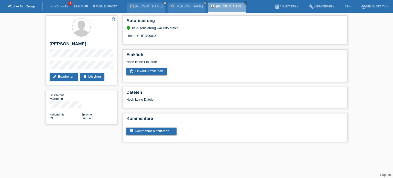
click at [45, 66] on div "star_border Thomas Bauer edit Bearbeiten delete Löschen Geschlecht Männlich Nat…" at bounding box center [81, 71] width 77 height 117
click at [276, 147] on html "POS — MF Group Kund*innen 1 Einkäufe E-Mail Support Luzia Burch close Sandra Fux" at bounding box center [196, 73] width 393 height 147
click at [145, 71] on link "add_shopping_cart Einkauf hinzufügen" at bounding box center [146, 72] width 40 height 8
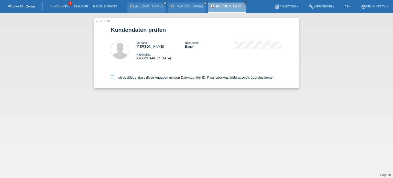
click at [113, 78] on icon at bounding box center [112, 76] width 3 height 3
click at [113, 78] on input "Ich bestätige, dass diese Angaben mit den Daten auf der ID, Pass oder Ausländer…" at bounding box center [112, 76] width 3 height 3
checkbox input "true"
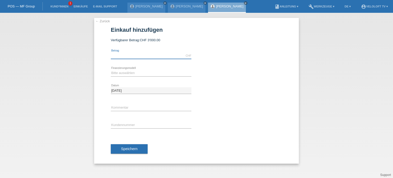
click at [125, 57] on input "text" at bounding box center [151, 55] width 81 height 6
type input "1190.00"
click at [124, 73] on select "Bitte auswählen Fixe Raten Kauf auf Rechnung mit Teilzahlungsoption" at bounding box center [151, 73] width 81 height 6
select select "77"
click at [111, 70] on select "Bitte auswählen Fixe Raten Kauf auf Rechnung mit Teilzahlungsoption" at bounding box center [151, 73] width 81 height 6
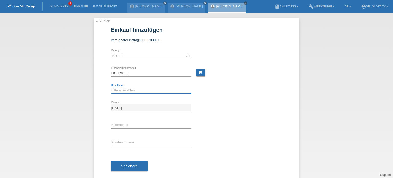
click at [121, 90] on select "Bitte auswählen 4 Raten 5 Raten 6 Raten 7 Raten 8 Raten 9 Raten 10 Raten 11 Rat…" at bounding box center [151, 90] width 81 height 6
select select "202"
click at [111, 87] on select "Bitte auswählen 4 Raten 5 Raten 6 Raten 7 Raten 8 Raten 9 Raten 10 Raten 11 Rat…" at bounding box center [151, 90] width 81 height 6
click at [119, 128] on input "text" at bounding box center [151, 125] width 81 height 6
type input "[DOMAIN_NAME]"
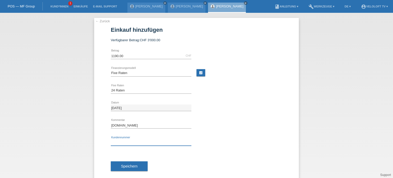
click at [124, 143] on input "text" at bounding box center [151, 142] width 81 height 6
paste input "C164700"
type input "C164700"
click at [136, 166] on button "Speichern" at bounding box center [129, 166] width 37 height 10
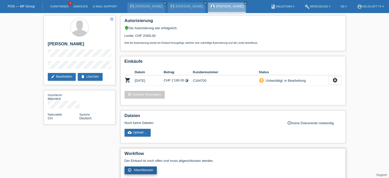
click at [141, 170] on span "Abschliessen" at bounding box center [144, 170] width 20 height 4
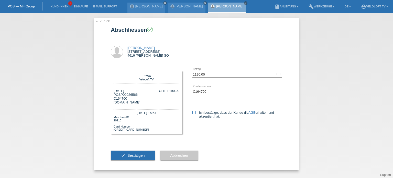
click at [193, 112] on icon at bounding box center [193, 112] width 3 height 3
click at [193, 112] on input "Ich bestätige, dass der Kunde die AGB erhalten und akzeptiert hat." at bounding box center [193, 112] width 3 height 3
checkbox input "true"
click at [134, 154] on span "Bestätigen" at bounding box center [135, 155] width 17 height 4
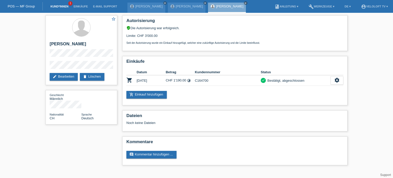
click at [65, 7] on link "Kund*innen" at bounding box center [59, 6] width 23 height 3
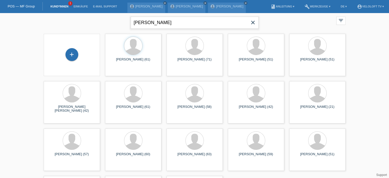
drag, startPoint x: 170, startPoint y: 17, endPoint x: 130, endPoint y: 18, distance: 39.9
click at [130, 18] on div "Thomas Bauer close filter_list view_module Alle Kund*innen anzeigen star Markie…" at bounding box center [194, 22] width 307 height 18
paste input "Kevin Hänggi"
type input "Kevin Hänggi"
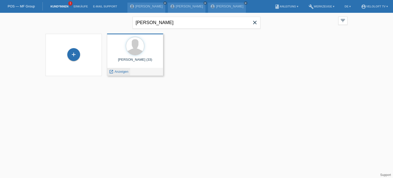
click at [119, 74] on div "launch Anzeigen" at bounding box center [118, 72] width 23 height 8
click at [122, 71] on span "Anzeigen" at bounding box center [122, 72] width 14 height 4
click at [122, 71] on div "Kevin Hänggi (33) launch Anzeigen" at bounding box center [135, 55] width 56 height 42
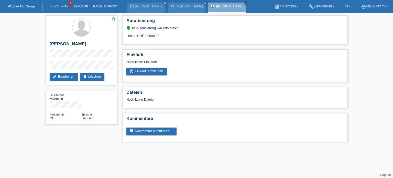
click at [45, 67] on div "star_border [PERSON_NAME] edit Bearbeiten delete Löschen Geschlecht Männlich Na…" at bounding box center [81, 71] width 77 height 117
click at [61, 8] on link "Kund*innen" at bounding box center [59, 6] width 23 height 3
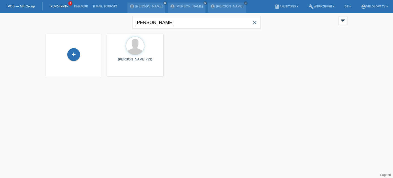
click at [257, 23] on icon "close" at bounding box center [255, 22] width 6 height 6
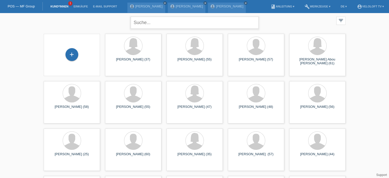
paste input "[PERSON_NAME]"
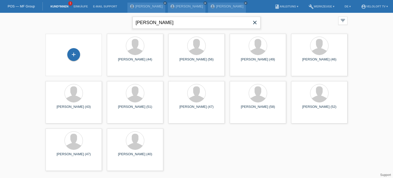
click at [192, 21] on input "[PERSON_NAME]" at bounding box center [197, 23] width 128 height 12
drag, startPoint x: 192, startPoint y: 21, endPoint x: 136, endPoint y: 24, distance: 56.1
click at [136, 24] on input "[PERSON_NAME]" at bounding box center [197, 23] width 128 height 12
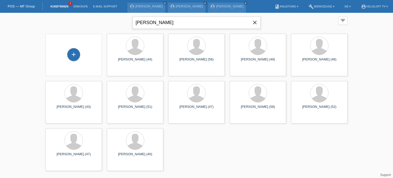
click at [159, 25] on input "[PERSON_NAME]" at bounding box center [197, 23] width 128 height 12
click at [160, 23] on input "[PERSON_NAME]" at bounding box center [197, 23] width 128 height 12
click at [142, 20] on input "[PERSON_NAME]" at bounding box center [197, 23] width 128 height 12
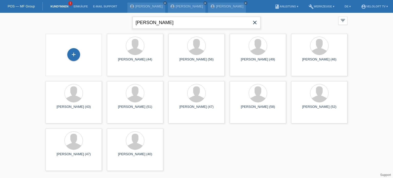
click at [166, 22] on input "[PERSON_NAME]" at bounding box center [197, 23] width 128 height 12
type input "M"
click at [60, 8] on link "Kund*innen" at bounding box center [59, 6] width 23 height 3
click at [254, 25] on icon "close" at bounding box center [255, 22] width 6 height 6
